Goal: Task Accomplishment & Management: Use online tool/utility

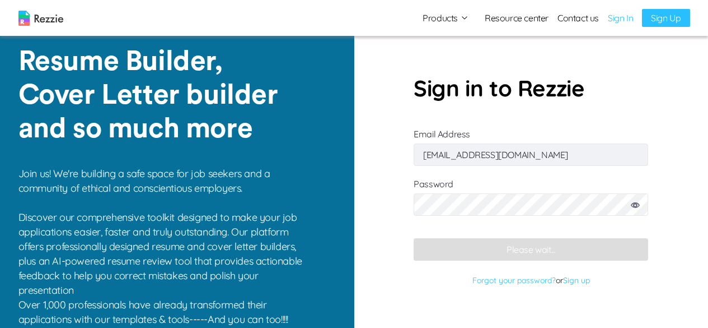
click at [638, 202] on icon at bounding box center [635, 205] width 9 height 6
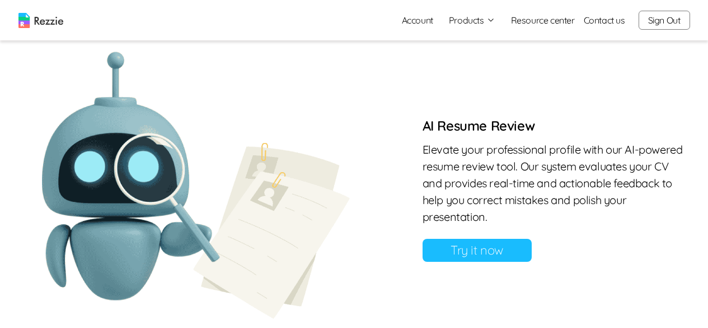
scroll to position [841, 0]
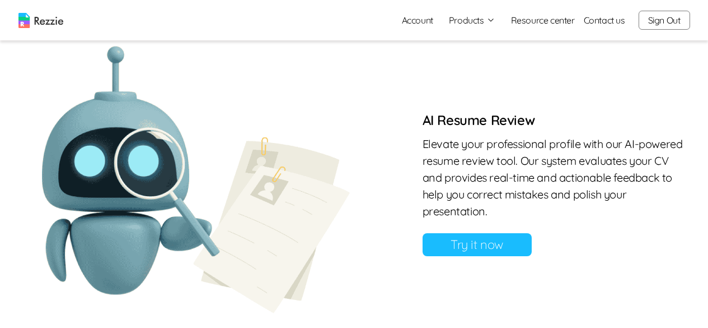
click at [423, 233] on link "Try it now" at bounding box center [477, 244] width 109 height 23
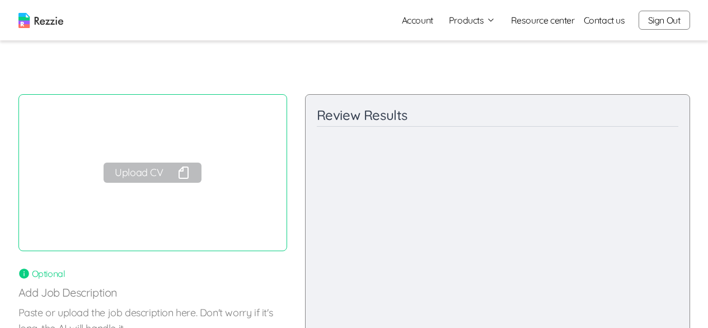
click at [183, 169] on polyline "button" at bounding box center [181, 169] width 4 height 4
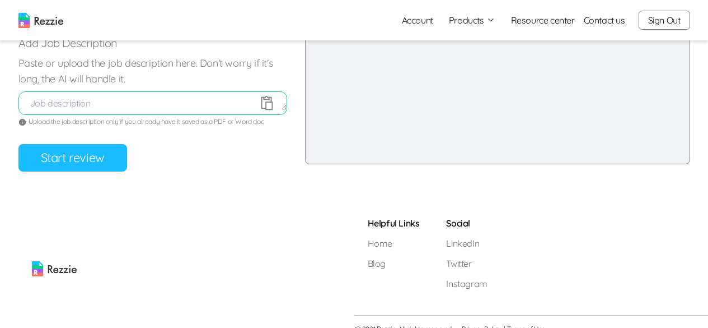
scroll to position [263, 0]
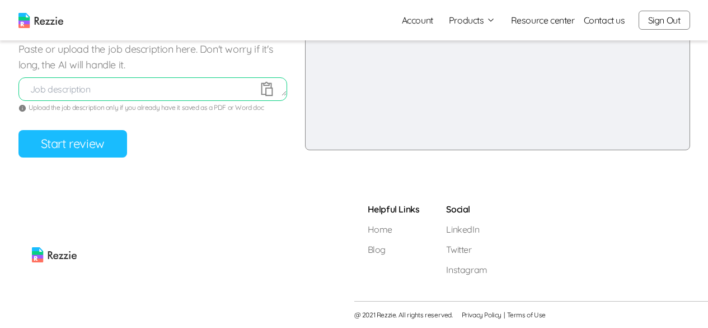
click at [54, 133] on button "Start review" at bounding box center [72, 143] width 109 height 27
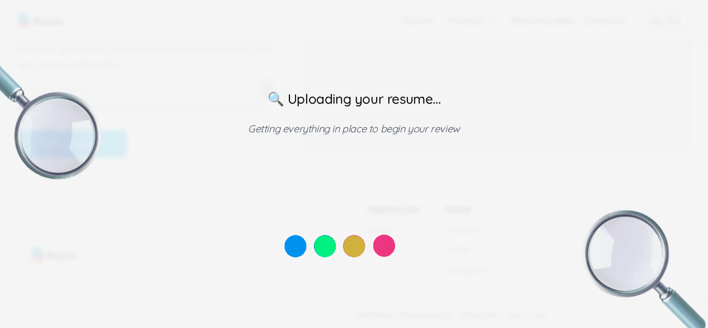
click at [55, 138] on img at bounding box center [40, 118] width 124 height 124
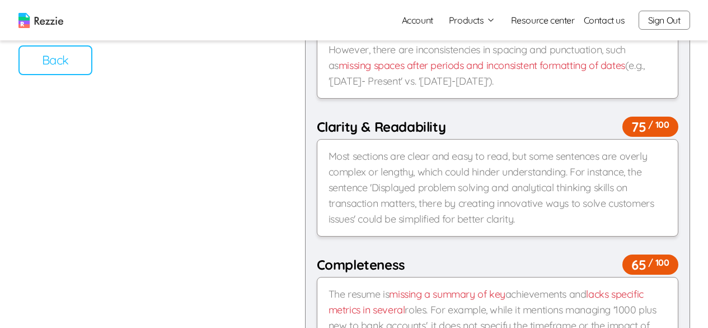
drag, startPoint x: 706, startPoint y: 129, endPoint x: 701, endPoint y: 76, distance: 53.4
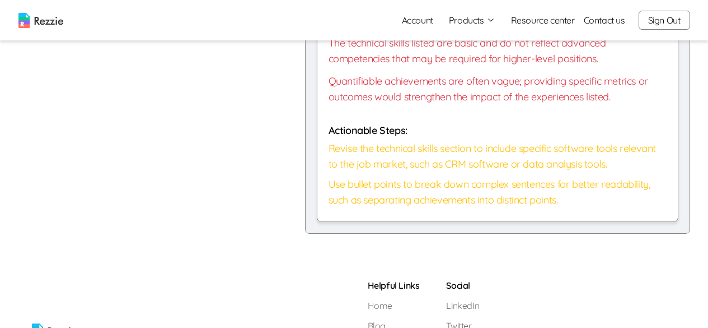
scroll to position [913, 0]
